Goal: Task Accomplishment & Management: Use online tool/utility

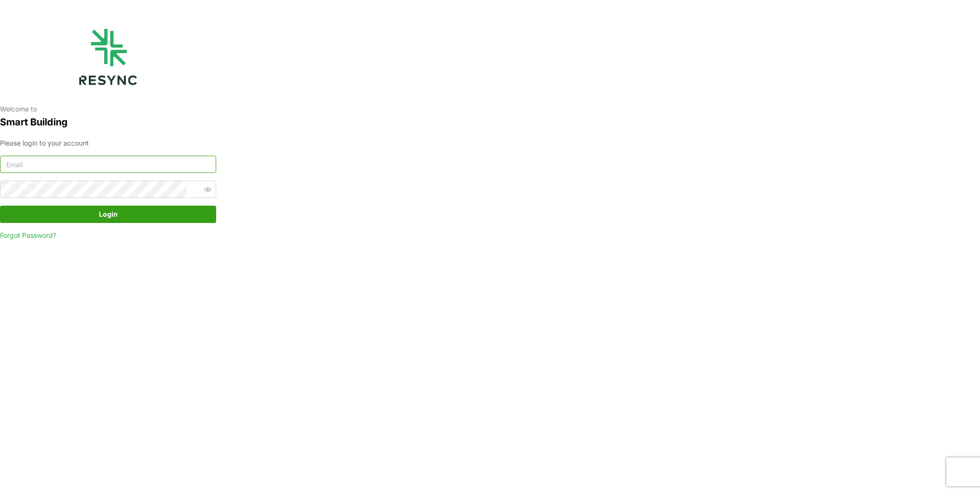
click at [81, 164] on input at bounding box center [108, 164] width 216 height 17
type input "[EMAIL_ADDRESS][DOMAIN_NAME]"
click at [0, 206] on button "Login" at bounding box center [108, 214] width 216 height 17
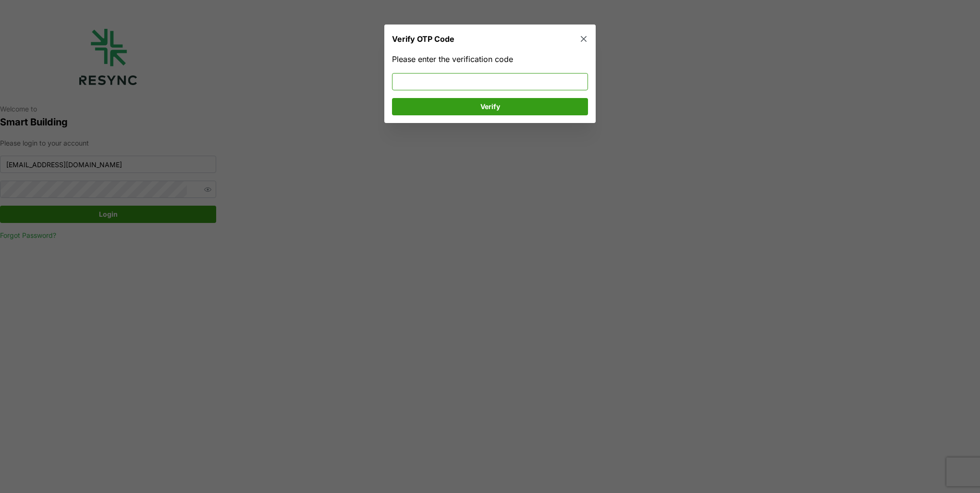
click at [429, 82] on input at bounding box center [490, 81] width 196 height 17
type input "060879"
click at [448, 102] on span "Verify" at bounding box center [490, 107] width 178 height 16
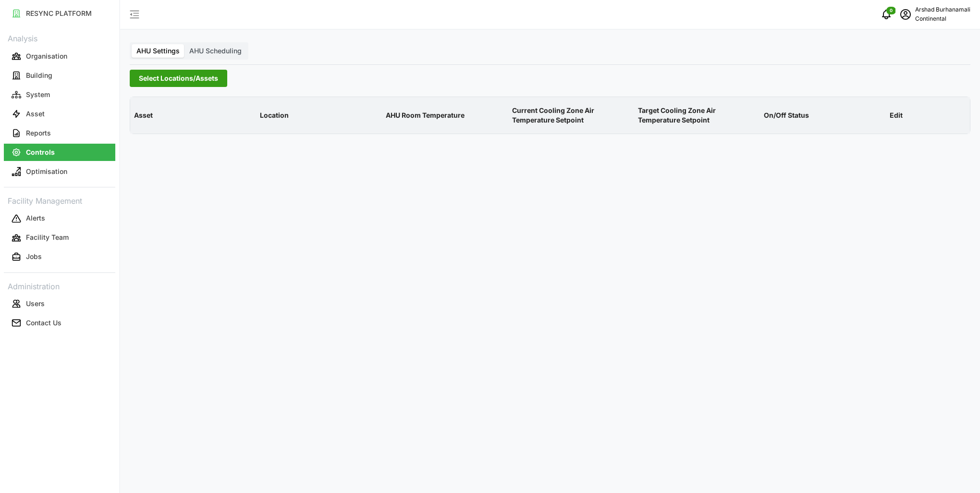
click at [165, 75] on span "Select Locations/Assets" at bounding box center [178, 78] width 79 height 16
click at [143, 125] on span at bounding box center [142, 122] width 8 height 8
click at [161, 147] on span "Select CA3" at bounding box center [162, 150] width 6 height 6
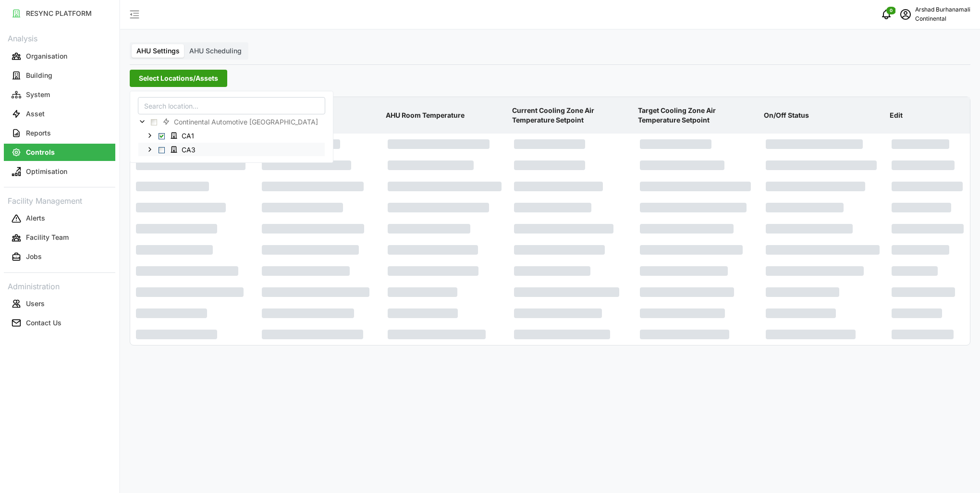
click at [160, 151] on span "Select CA3" at bounding box center [162, 150] width 6 height 6
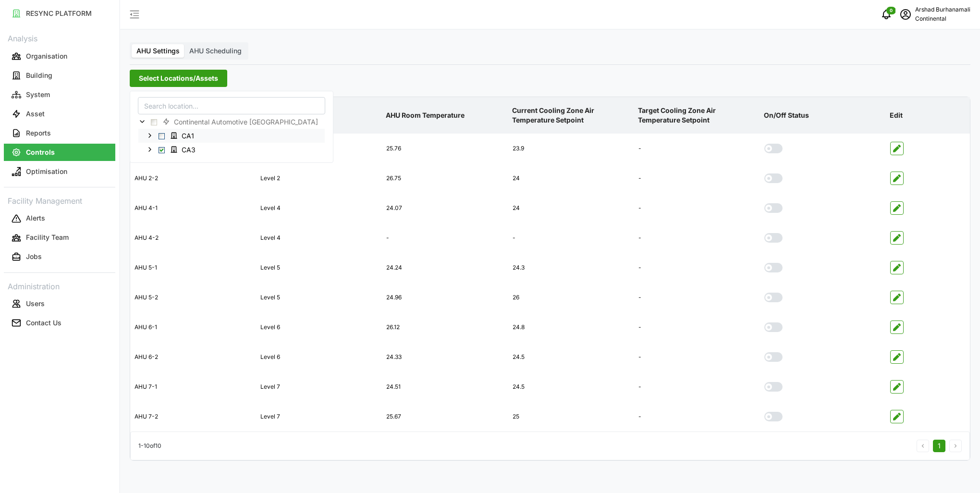
click at [160, 136] on span "Select CA1" at bounding box center [162, 136] width 6 height 6
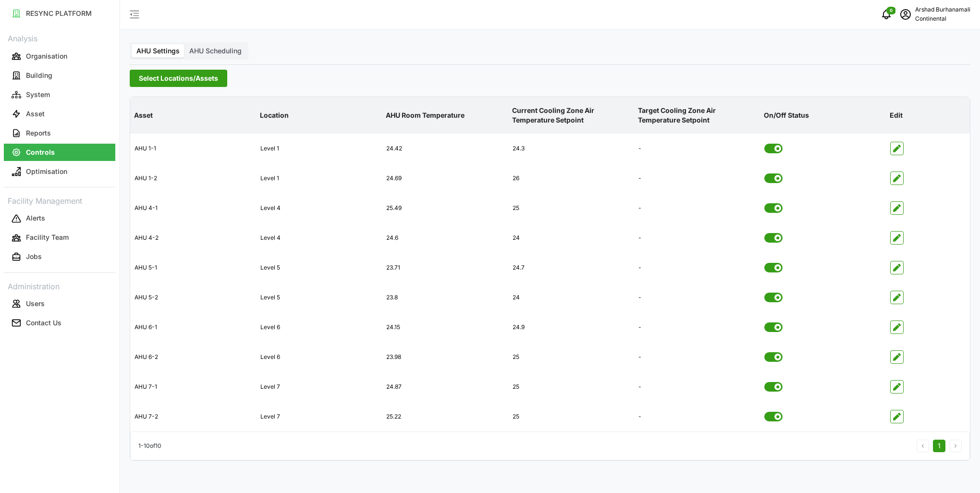
click at [442, 116] on p "AHU Room Temperature" at bounding box center [445, 115] width 122 height 25
